Goal: Communication & Community: Share content

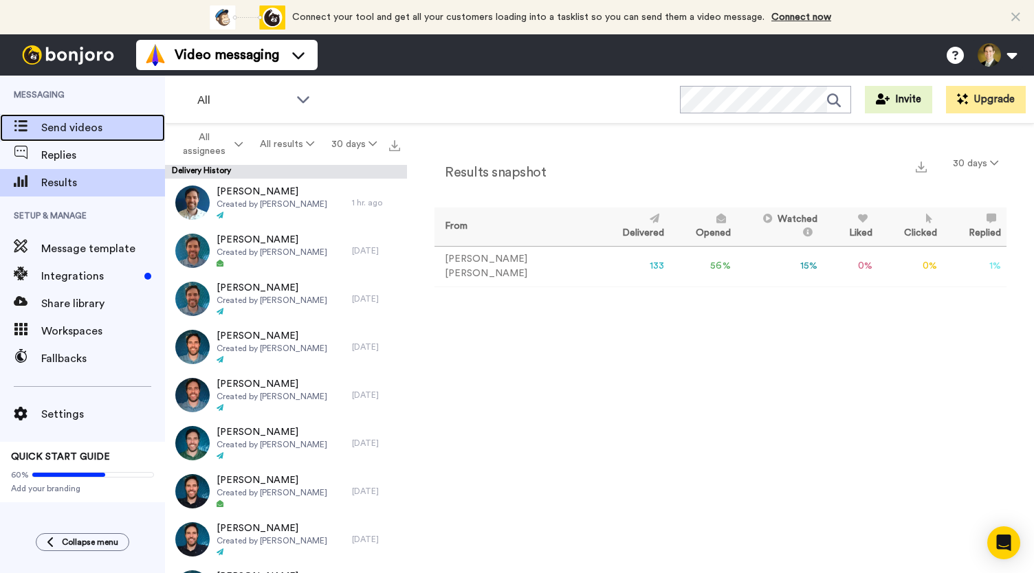
click at [65, 133] on span "Send videos" at bounding box center [103, 128] width 124 height 16
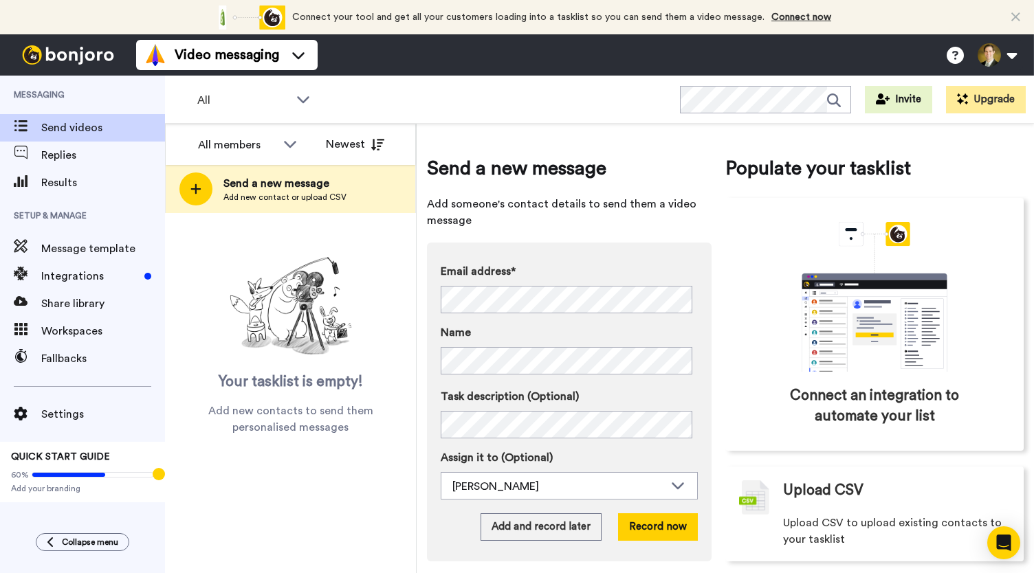
drag, startPoint x: 0, startPoint y: 0, endPoint x: 425, endPoint y: 432, distance: 606.5
click at [416, 452] on div "All members Newest Send a new message Add new contact or upload CSV Your taskli…" at bounding box center [291, 348] width 252 height 449
click at [644, 529] on button "Record now" at bounding box center [658, 526] width 80 height 27
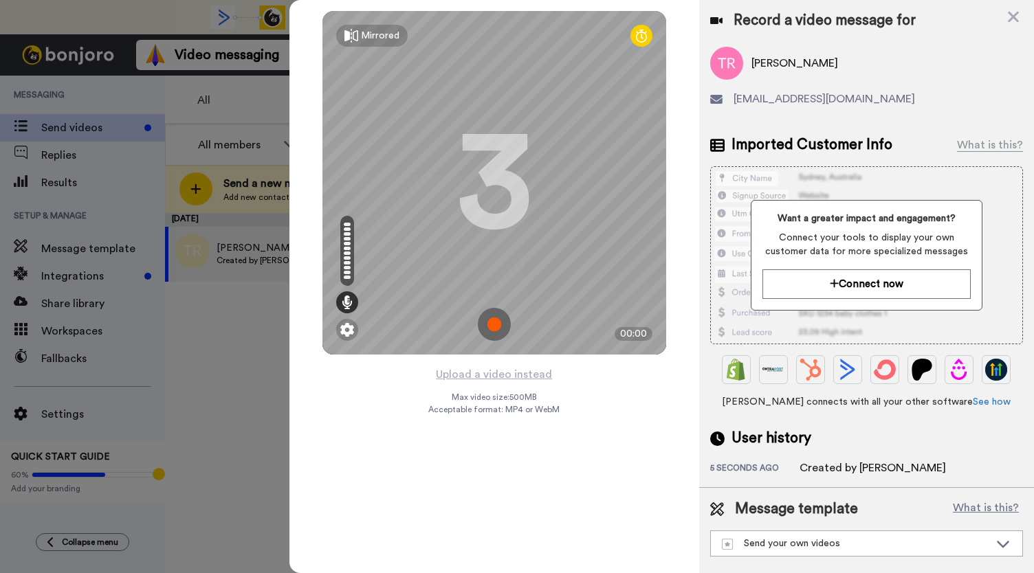
click at [495, 322] on img at bounding box center [494, 324] width 33 height 33
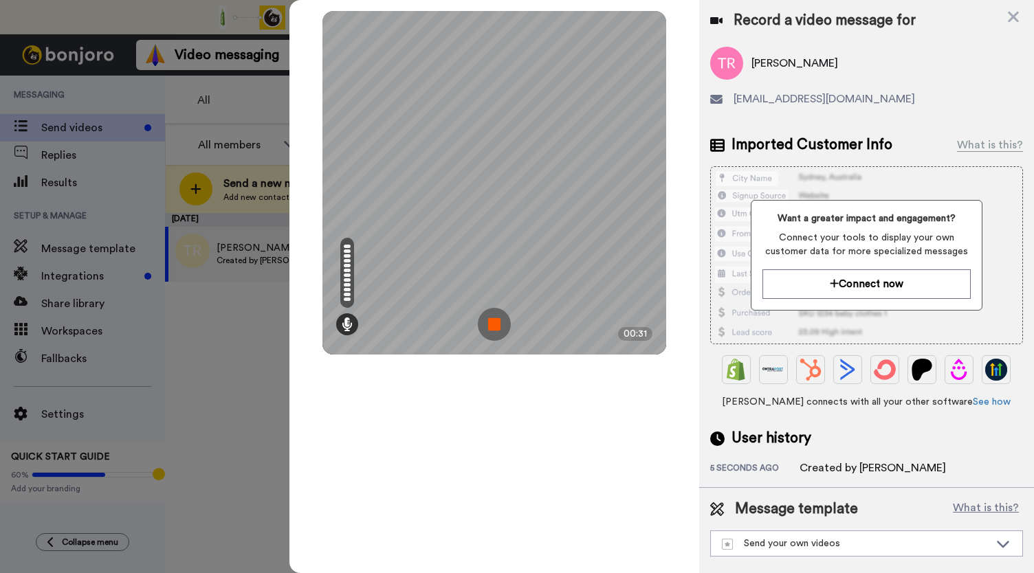
click at [495, 322] on img at bounding box center [494, 324] width 33 height 33
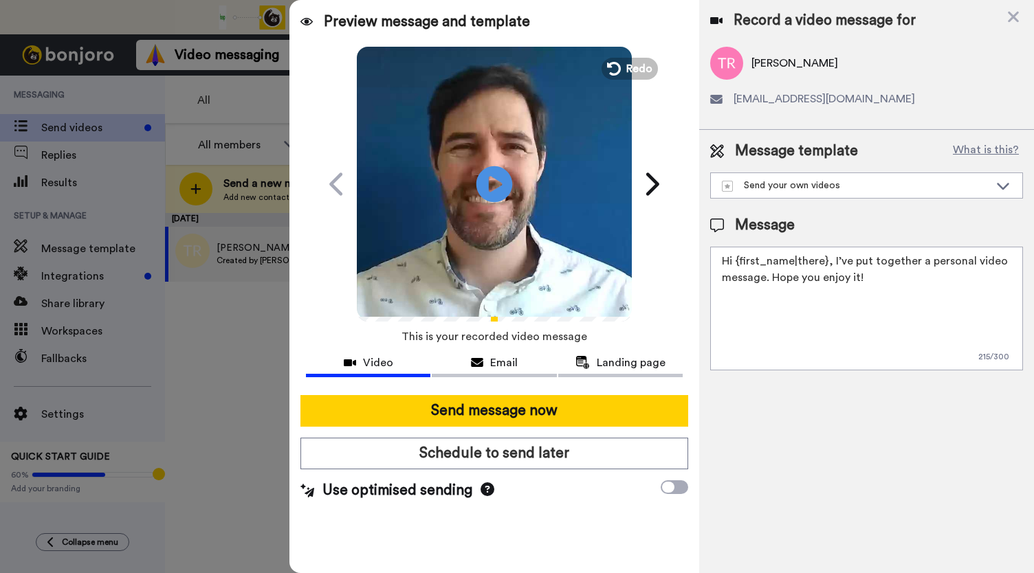
click at [494, 188] on icon "Play/Pause" at bounding box center [494, 183] width 36 height 65
drag, startPoint x: 485, startPoint y: 361, endPoint x: 509, endPoint y: 363, distance: 24.1
click at [485, 361] on div "Email" at bounding box center [494, 363] width 124 height 16
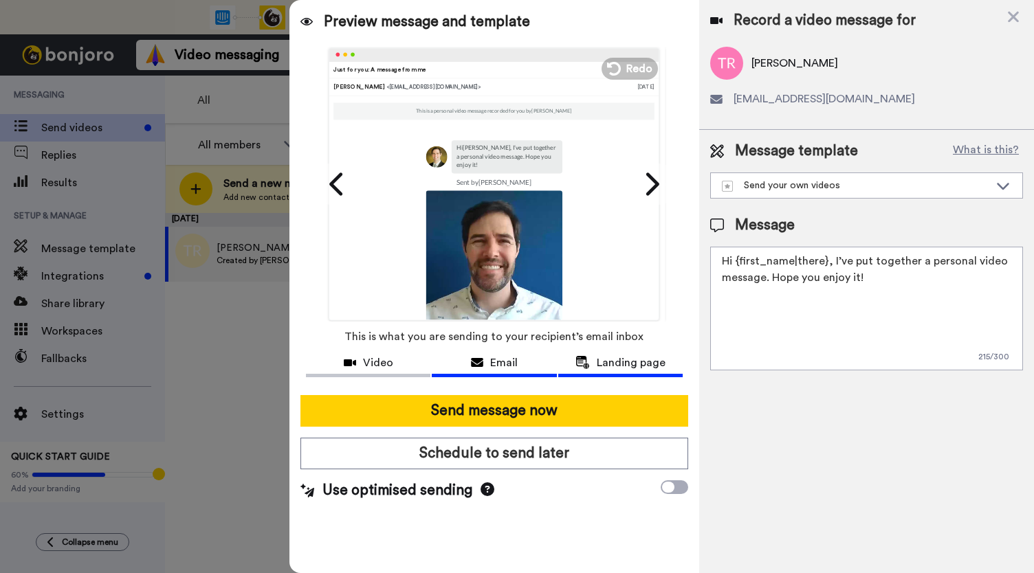
click at [616, 366] on span "Landing page" at bounding box center [631, 363] width 69 height 16
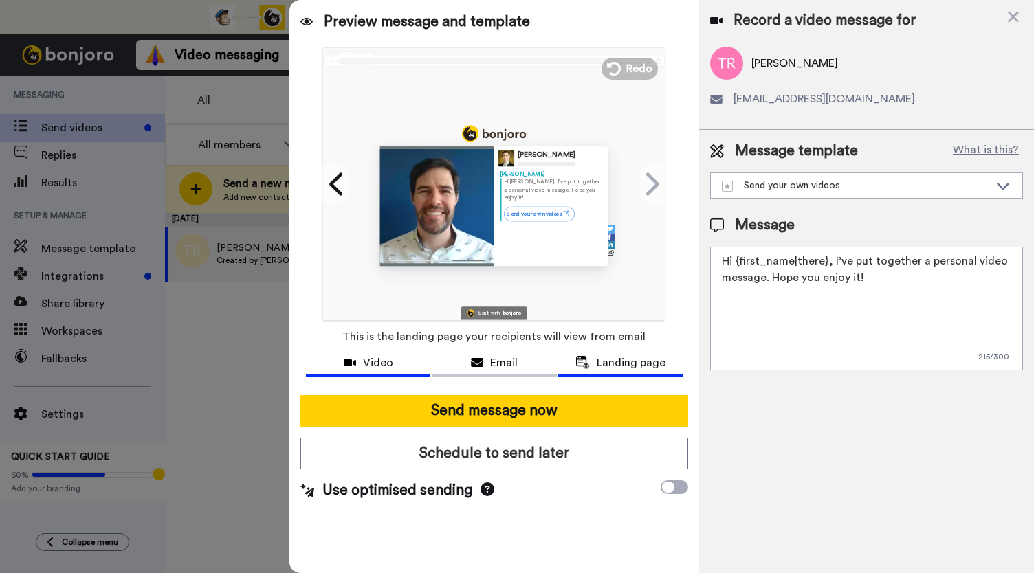
click at [353, 362] on icon at bounding box center [350, 362] width 12 height 11
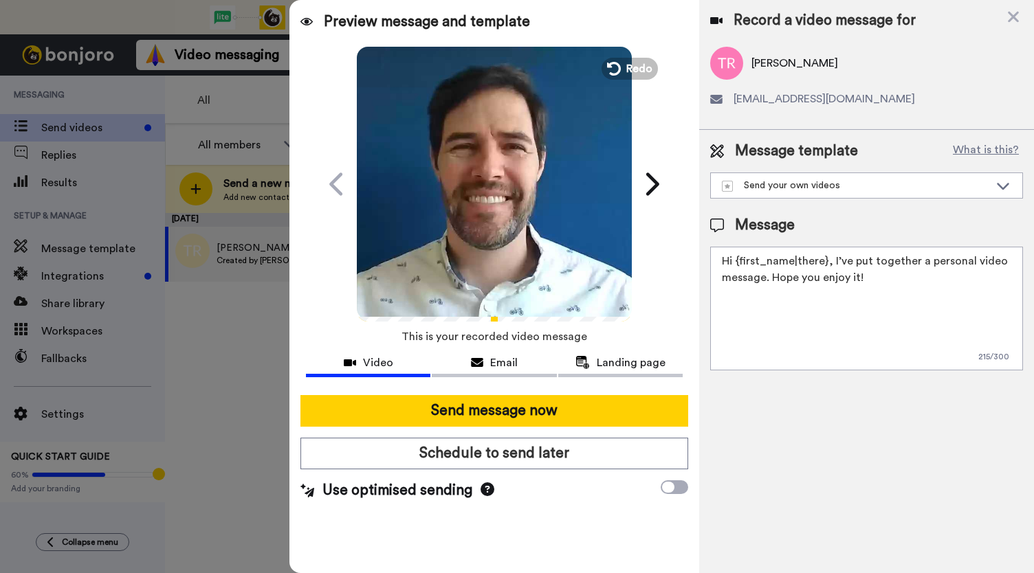
click at [503, 221] on video at bounding box center [494, 182] width 275 height 275
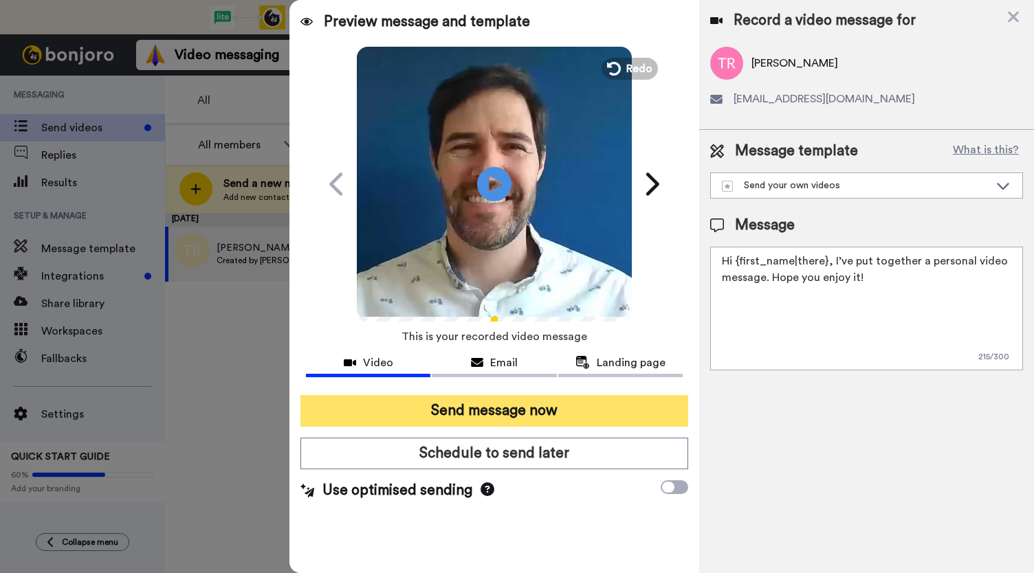
click at [474, 410] on button "Send message now" at bounding box center [494, 411] width 388 height 32
